Goal: Find specific page/section: Find specific page/section

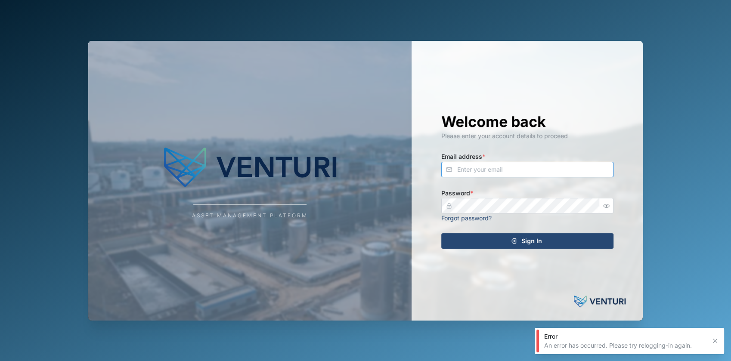
type input "fe-test-admin@venturi.io"
click at [482, 245] on div "Sign In" at bounding box center [526, 241] width 158 height 15
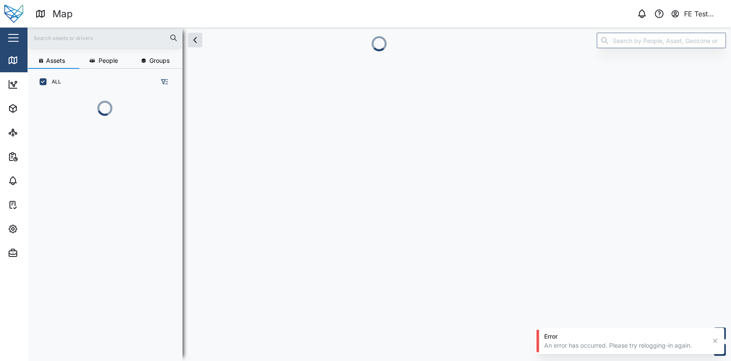
scroll to position [255, 134]
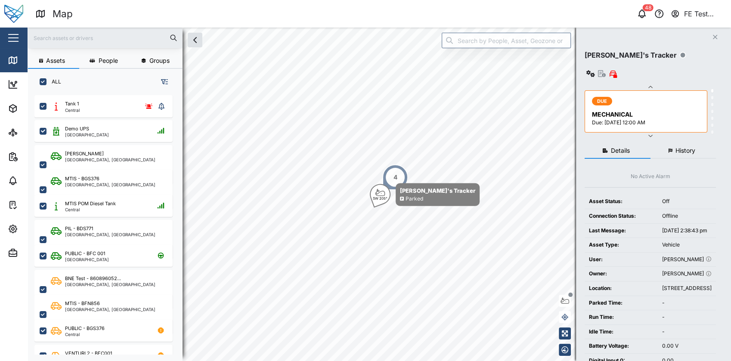
click at [24, 41] on div "Close" at bounding box center [56, 38] width 112 height 21
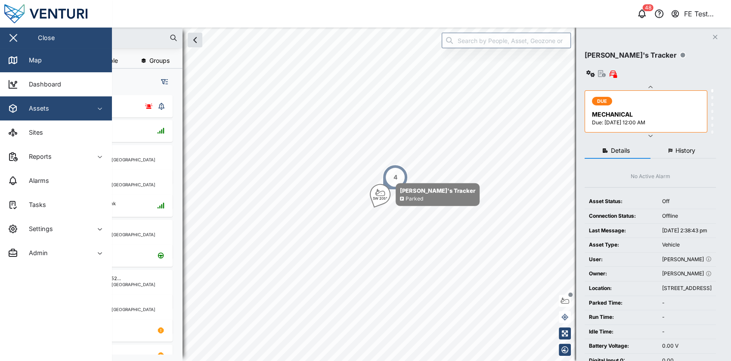
click at [55, 116] on span "Assets" at bounding box center [47, 108] width 78 height 24
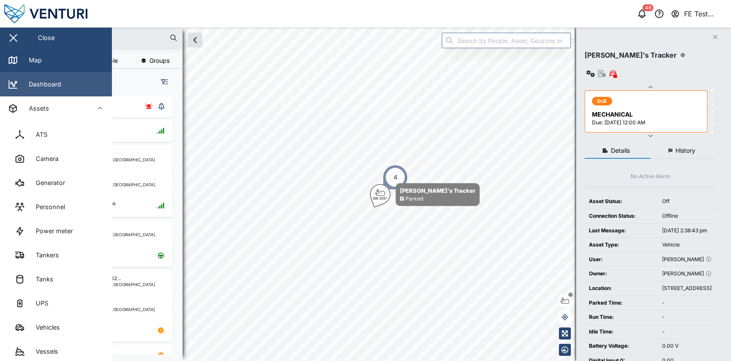
click at [61, 85] on link "Dashboard" at bounding box center [56, 84] width 112 height 24
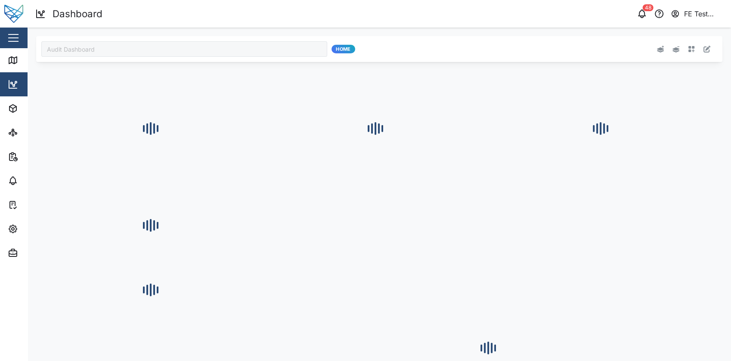
click at [144, 51] on div "Audit Dashboard" at bounding box center [184, 48] width 286 height 15
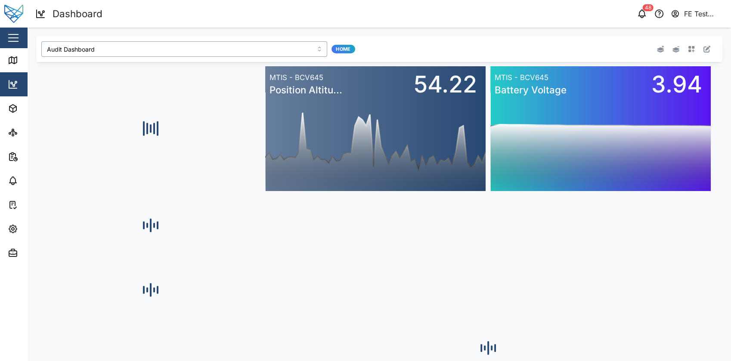
click at [135, 52] on input "Audit Dashboard" at bounding box center [184, 48] width 286 height 15
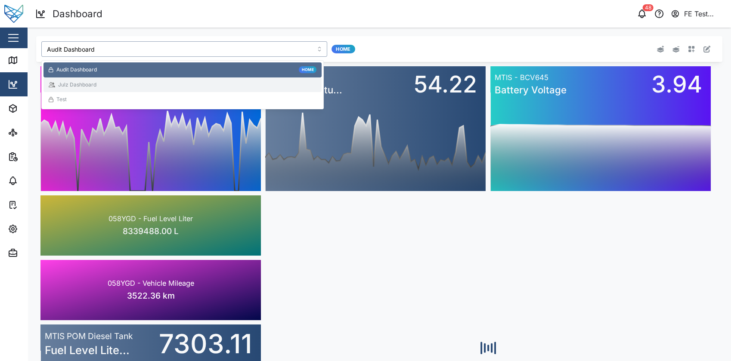
click at [129, 81] on div "Julz Dashboard" at bounding box center [183, 85] width 268 height 8
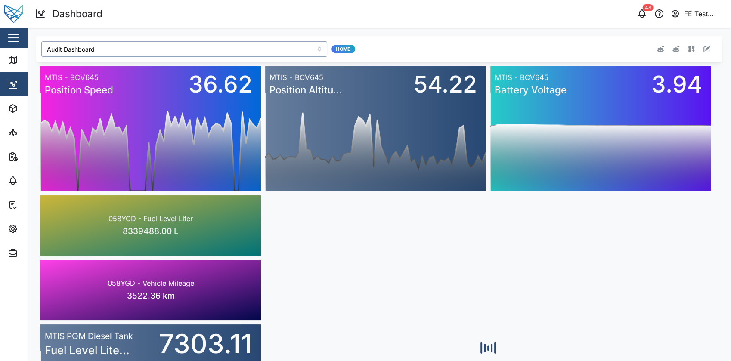
type input "Julz Dashboard"
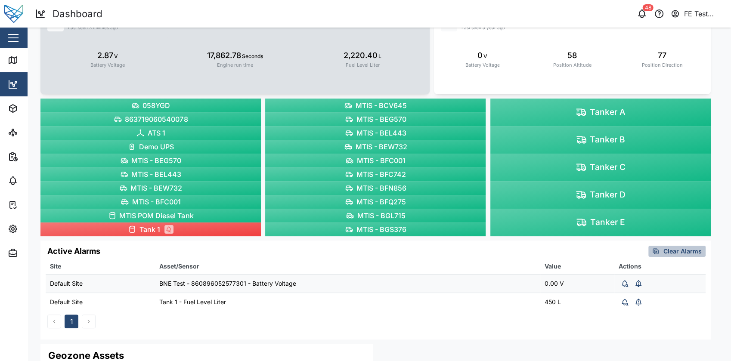
scroll to position [282, 0]
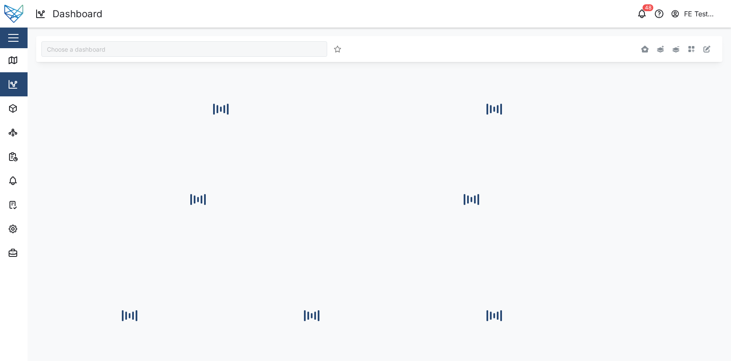
type input "Julz Dashboard"
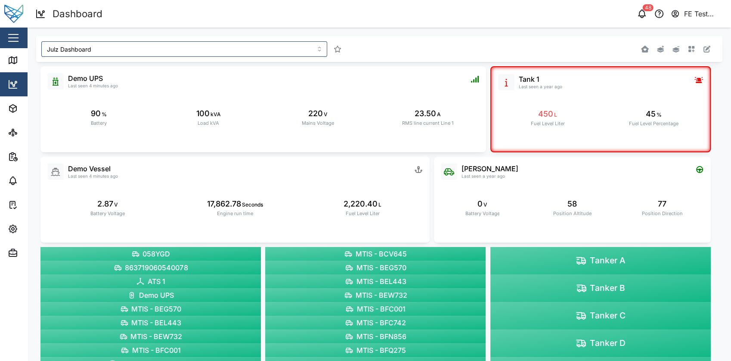
click at [703, 49] on icon "button" at bounding box center [706, 49] width 7 height 7
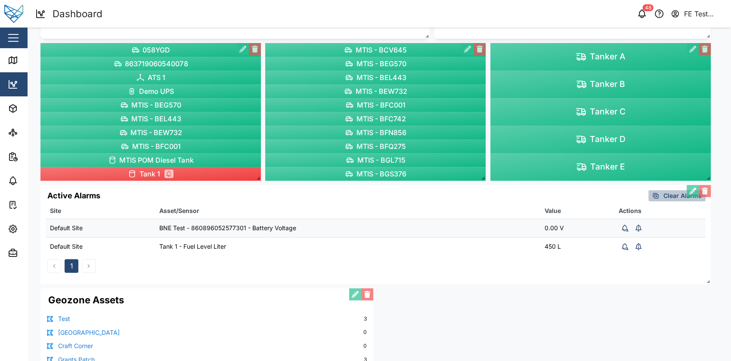
scroll to position [282, 0]
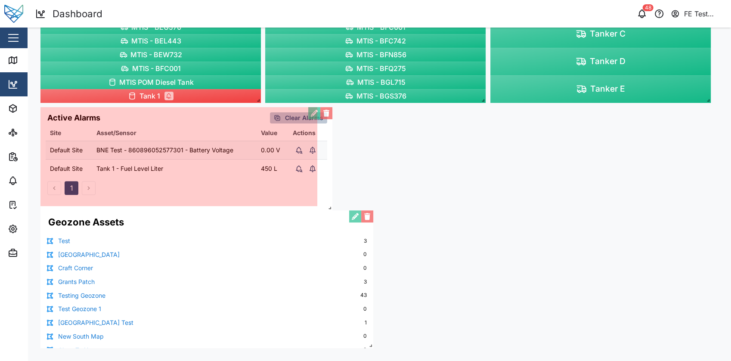
drag, startPoint x: 706, startPoint y: 205, endPoint x: 328, endPoint y: 210, distance: 378.4
click at [328, 210] on span at bounding box center [328, 206] width 9 height 9
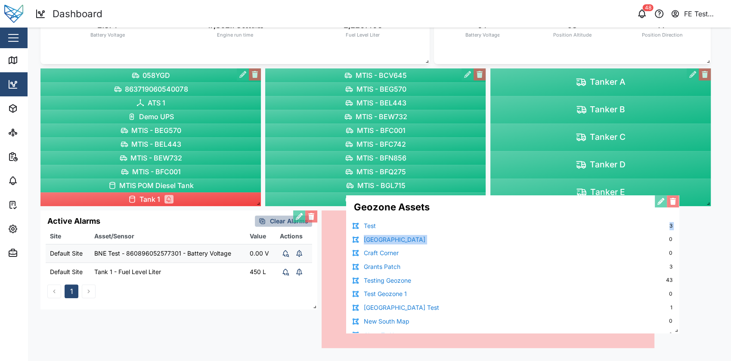
scroll to position [179, 0]
drag, startPoint x: 315, startPoint y: 256, endPoint x: 619, endPoint y: 241, distance: 304.2
click at [619, 241] on div "Geozone Assets Test 3 Cornwall St Zone 0 Craft Corner 0 Grants Patch 3 Testing …" at bounding box center [512, 264] width 333 height 138
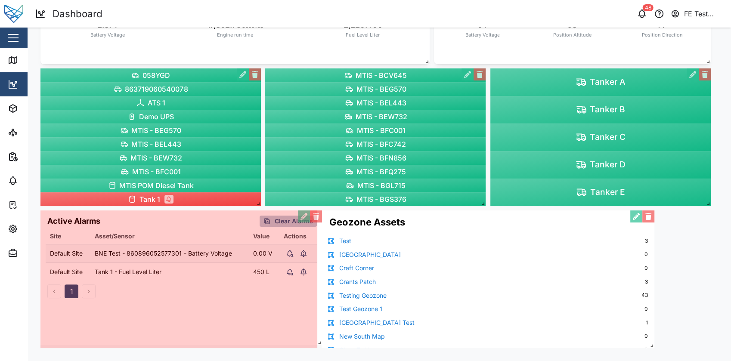
drag, startPoint x: 315, startPoint y: 308, endPoint x: 319, endPoint y: 345, distance: 36.9
click at [319, 345] on span at bounding box center [317, 341] width 9 height 9
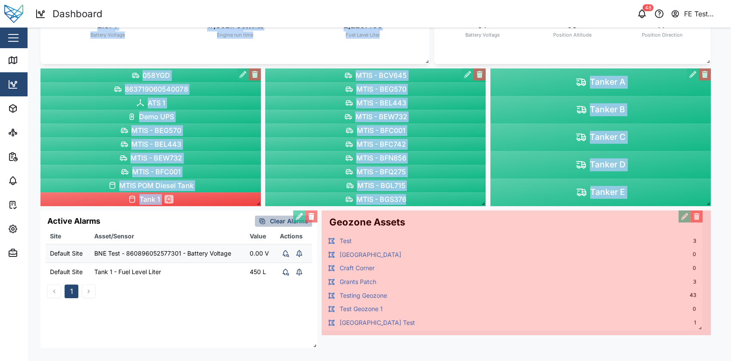
drag, startPoint x: 650, startPoint y: 344, endPoint x: 704, endPoint y: 326, distance: 56.9
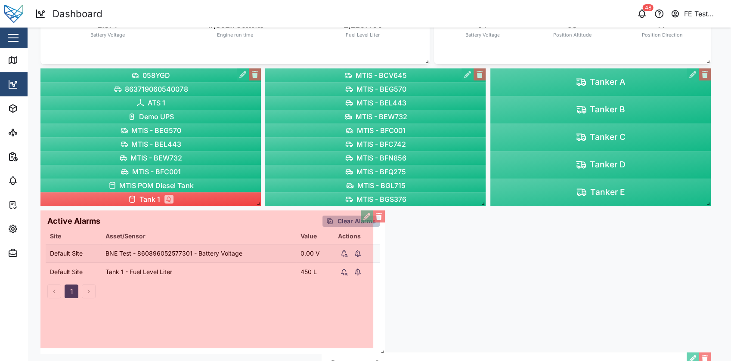
drag, startPoint x: 315, startPoint y: 344, endPoint x: 382, endPoint y: 350, distance: 67.4
click at [382, 350] on span at bounding box center [380, 350] width 9 height 9
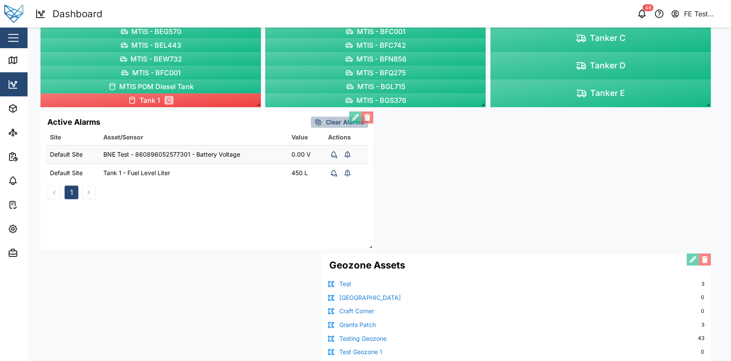
scroll to position [278, 0]
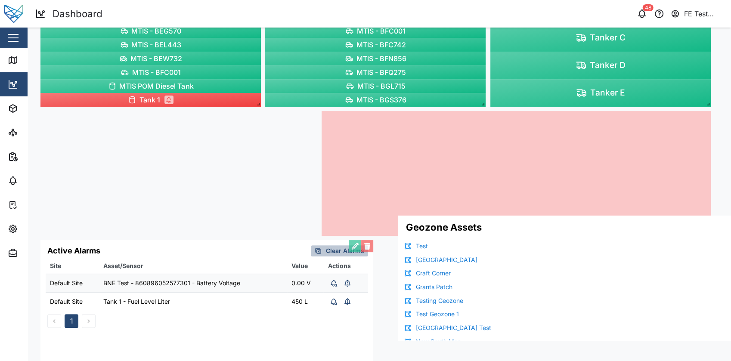
drag, startPoint x: 449, startPoint y: 310, endPoint x: 513, endPoint y: 263, distance: 79.3
click at [513, 263] on div "Geozone Assets Test 3 Cornwall St Zone 0 Craft Corner 0 Grants Patch 3 Testing …" at bounding box center [592, 278] width 389 height 125
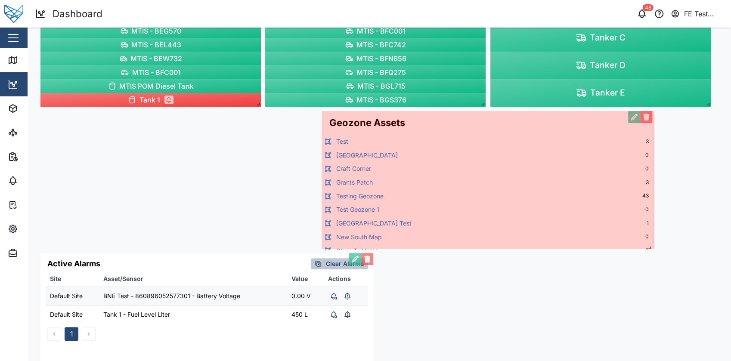
drag, startPoint x: 710, startPoint y: 234, endPoint x: 645, endPoint y: 251, distance: 67.1
click at [645, 250] on span at bounding box center [647, 245] width 9 height 9
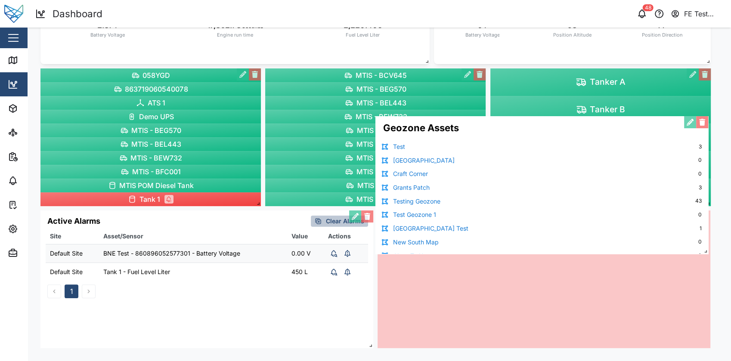
scroll to position [179, 0]
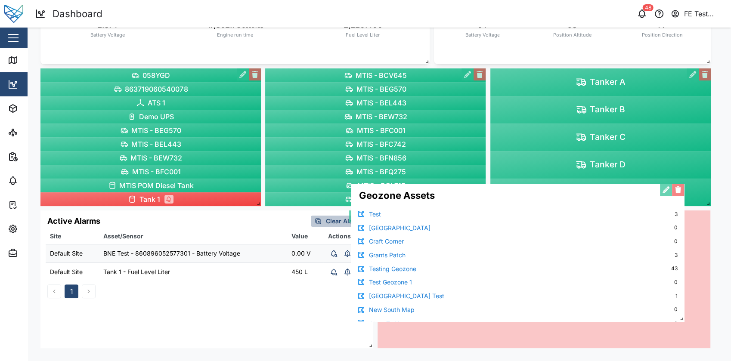
drag, startPoint x: 551, startPoint y: 171, endPoint x: 582, endPoint y: 247, distance: 81.4
click at [582, 247] on div "Geozone Assets Test 3 Cornwall St Zone 0 Craft Corner 0 Grants Patch 3 Testing …" at bounding box center [517, 253] width 333 height 138
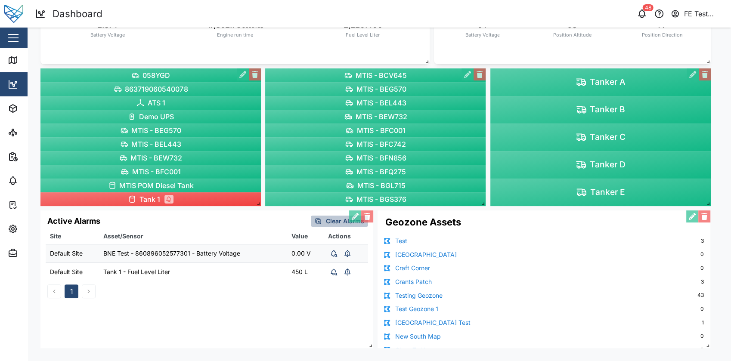
scroll to position [0, 0]
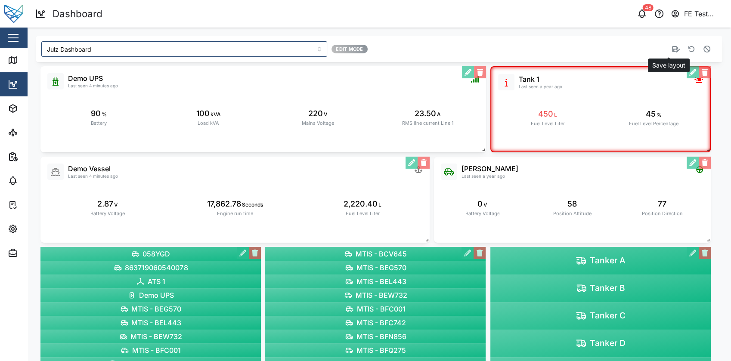
click at [672, 48] on icon "button" at bounding box center [676, 49] width 8 height 7
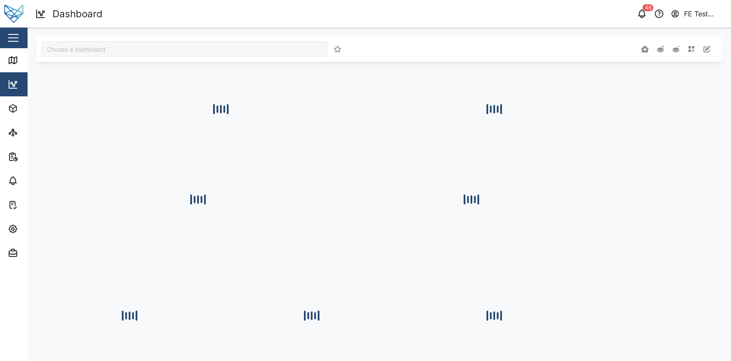
type input "Julz Dashboard"
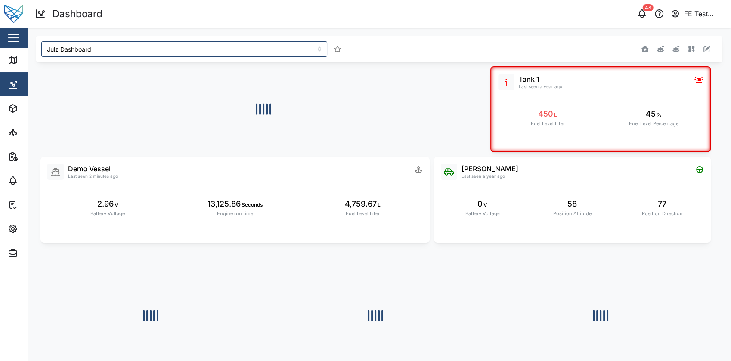
type input "Julz Dashboard"
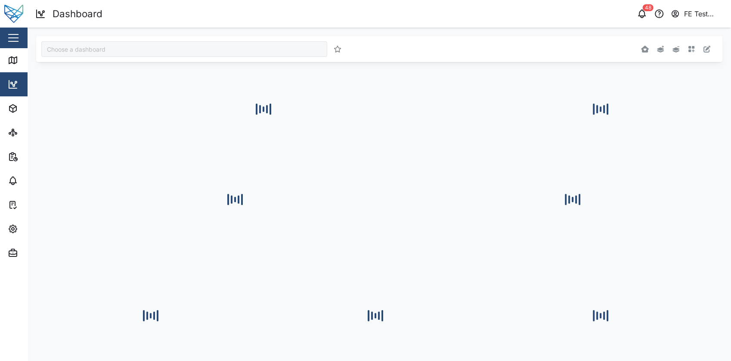
type input "Julz Dashboard"
